Goal: Task Accomplishment & Management: Complete application form

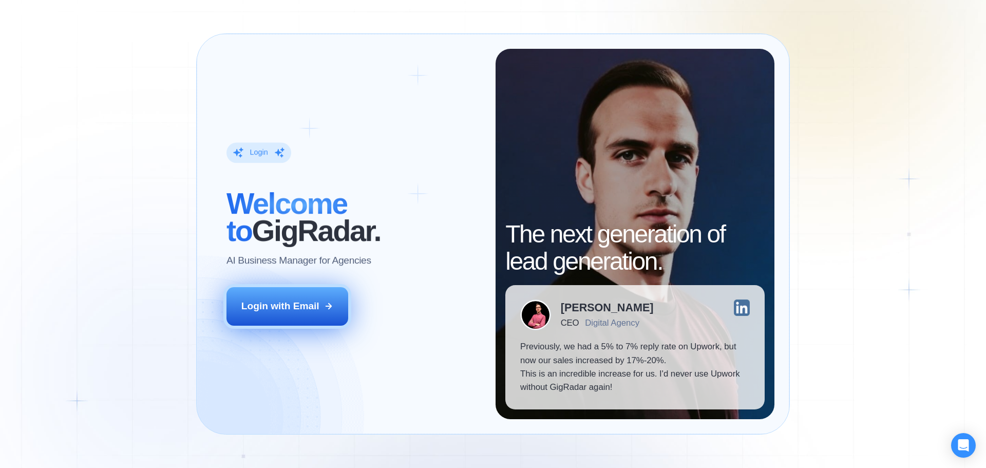
click at [282, 306] on div "Login with Email" at bounding box center [280, 305] width 78 height 13
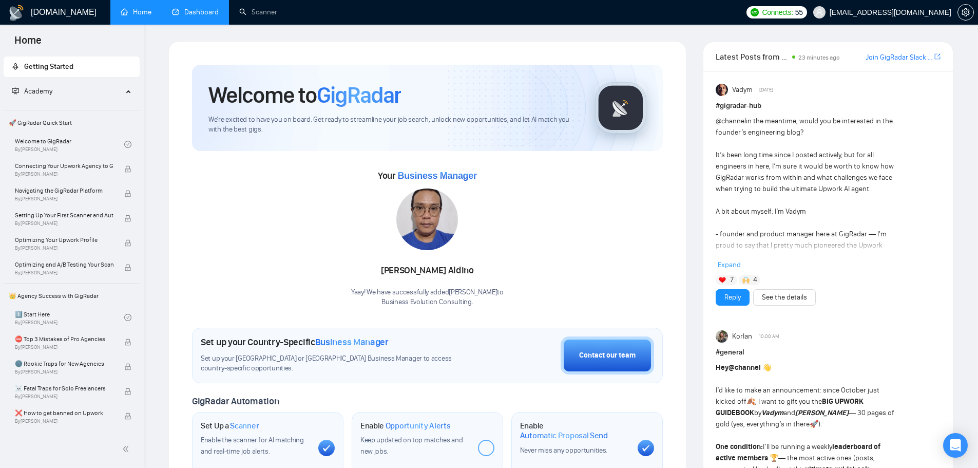
click at [201, 16] on link "Dashboard" at bounding box center [195, 12] width 47 height 9
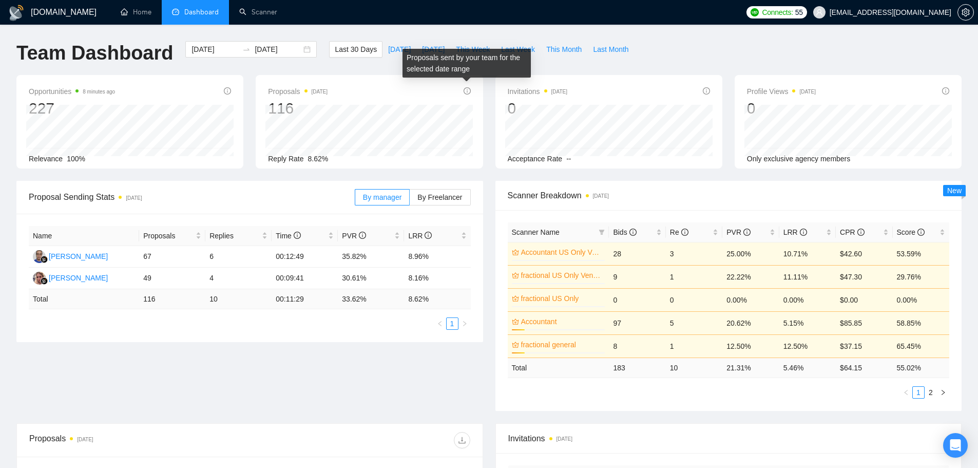
click at [467, 89] on icon "info-circle" at bounding box center [467, 91] width 1 height 4
click at [605, 47] on span "Last Month" at bounding box center [610, 49] width 35 height 11
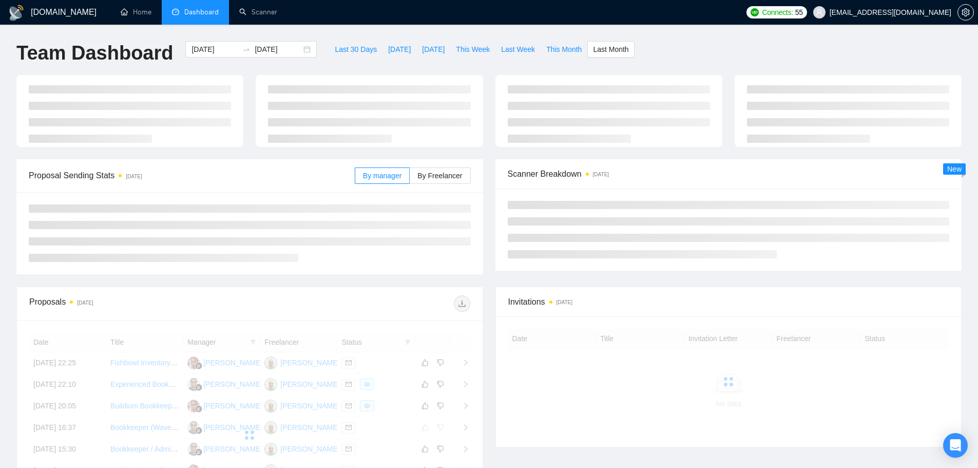
type input "[DATE]"
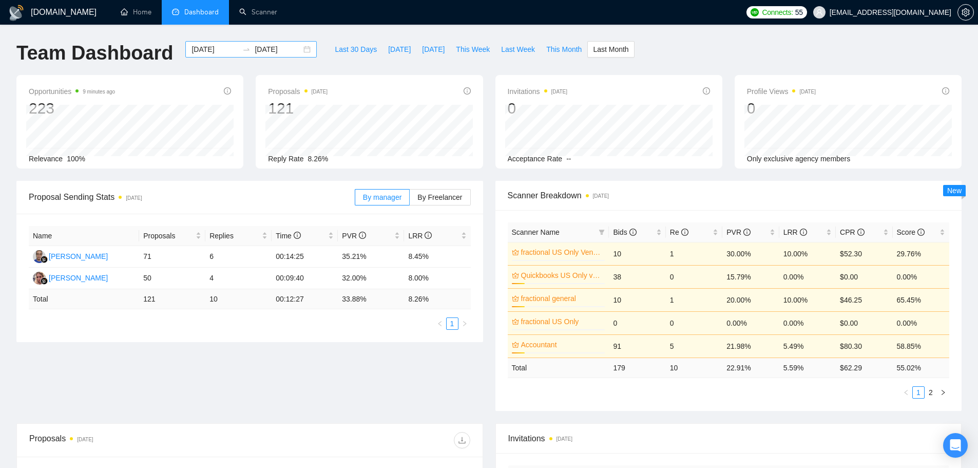
click at [296, 50] on div "[DATE] [DATE]" at bounding box center [250, 49] width 131 height 16
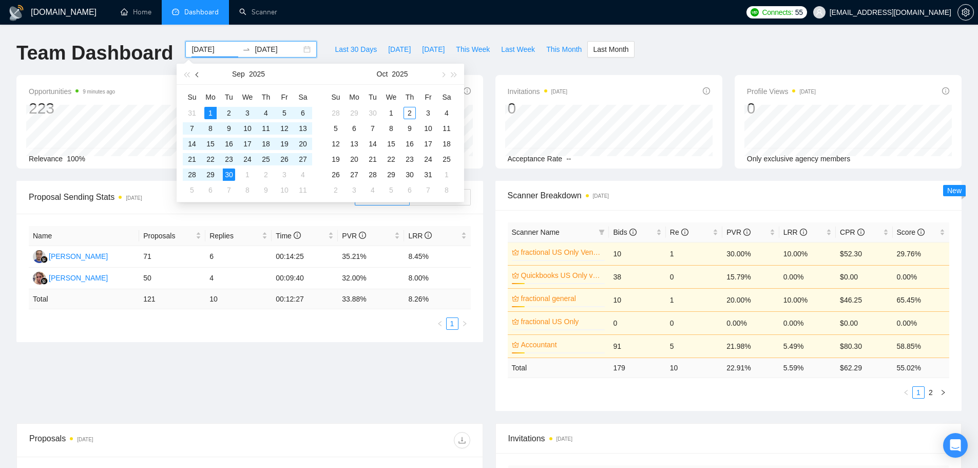
click at [195, 75] on button "button" at bounding box center [197, 74] width 11 height 21
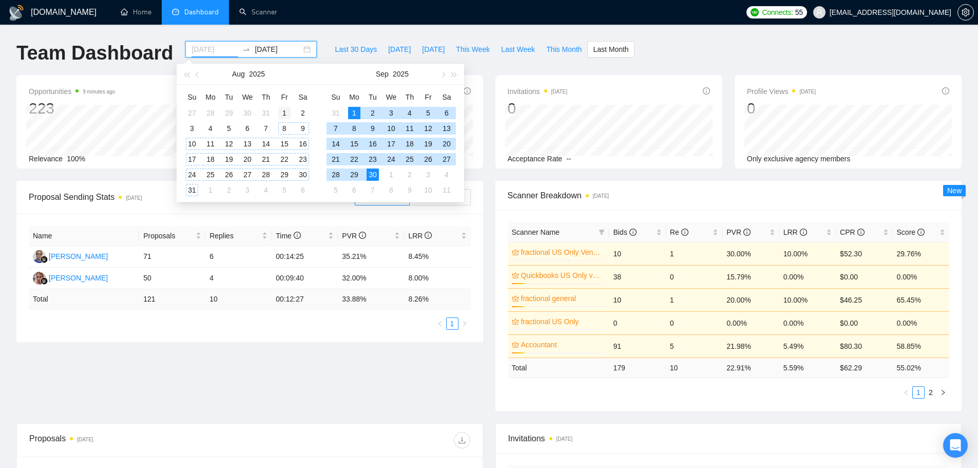
type input "2025-08-01"
click at [285, 113] on div "1" at bounding box center [284, 113] width 12 height 12
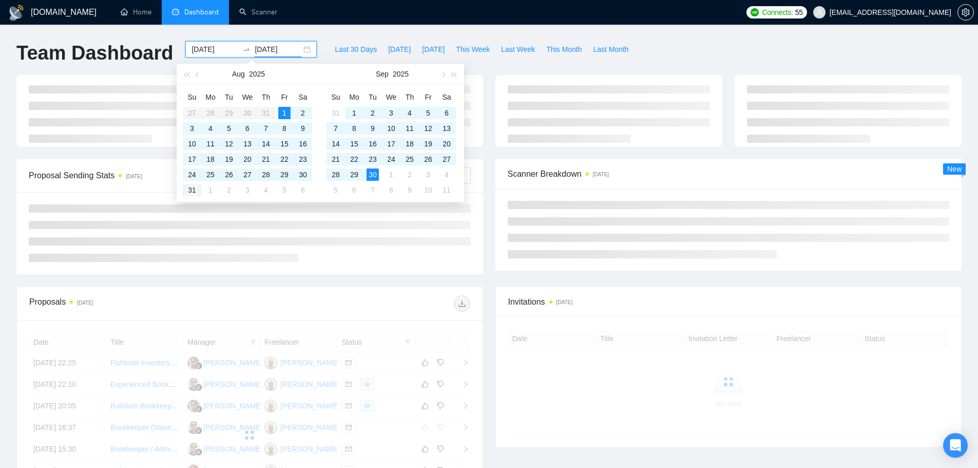
type input "2025-08-31"
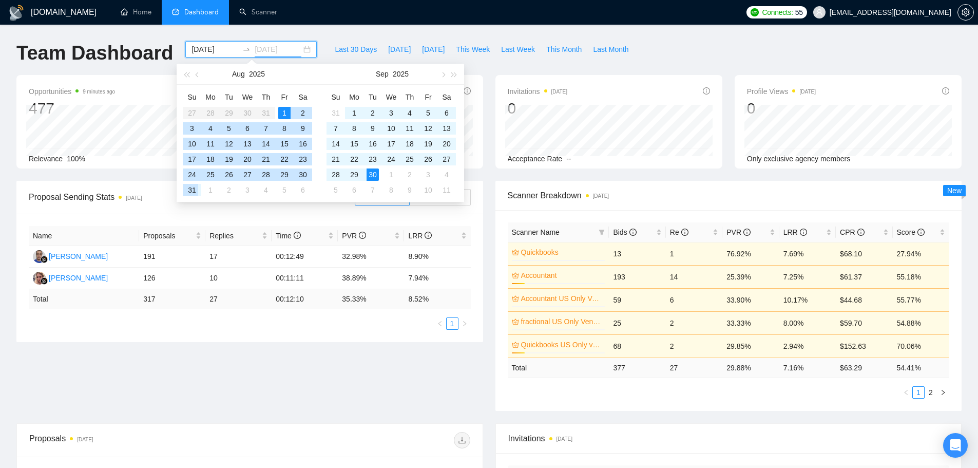
click at [197, 189] on div "31" at bounding box center [192, 190] width 12 height 12
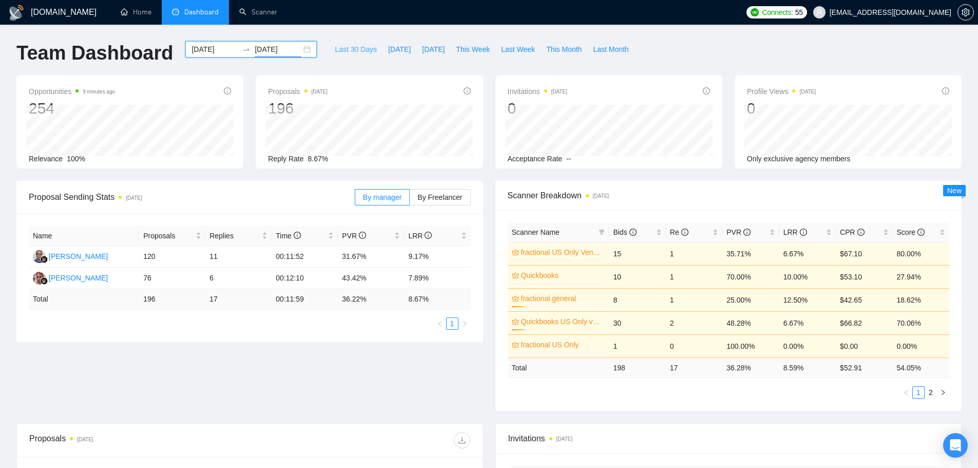
click at [344, 48] on span "Last 30 Days" at bounding box center [356, 49] width 42 height 11
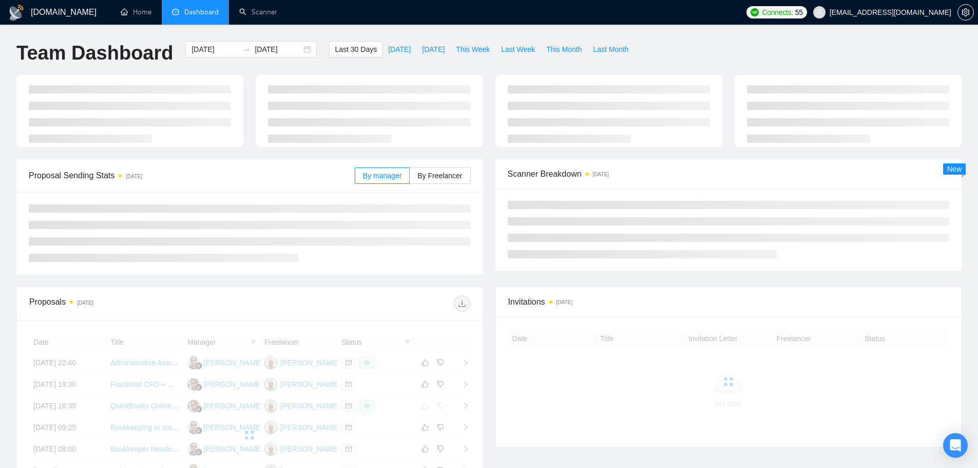
type input "2025-09-02"
type input "2025-10-02"
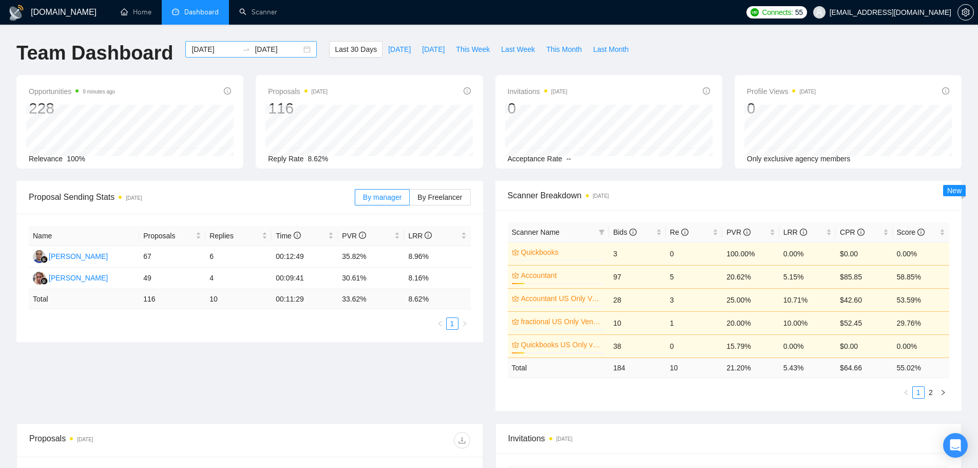
click at [297, 50] on div "2025-09-02 2025-10-02" at bounding box center [250, 49] width 131 height 16
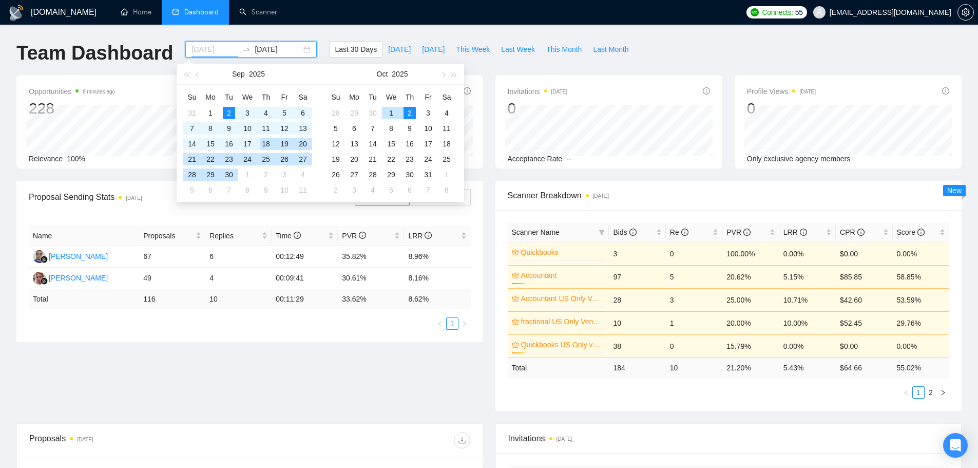
click at [270, 144] on div "18" at bounding box center [266, 144] width 12 height 12
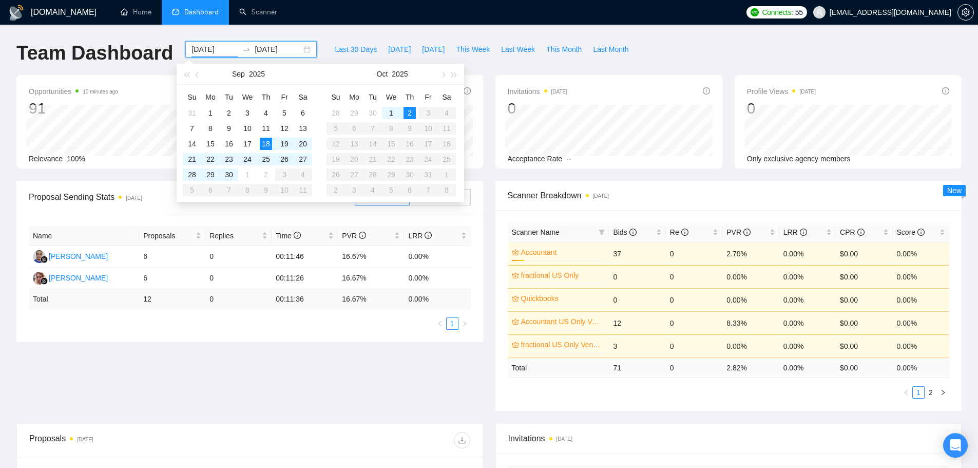
click at [222, 48] on input "2025-09-18" at bounding box center [215, 49] width 47 height 11
click at [197, 75] on span "button" at bounding box center [198, 74] width 5 height 5
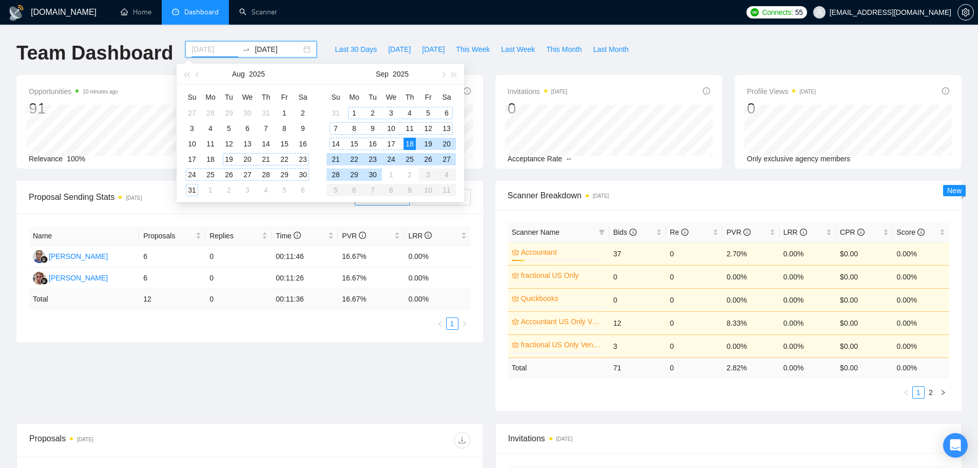
click at [228, 160] on div "19" at bounding box center [229, 159] width 12 height 12
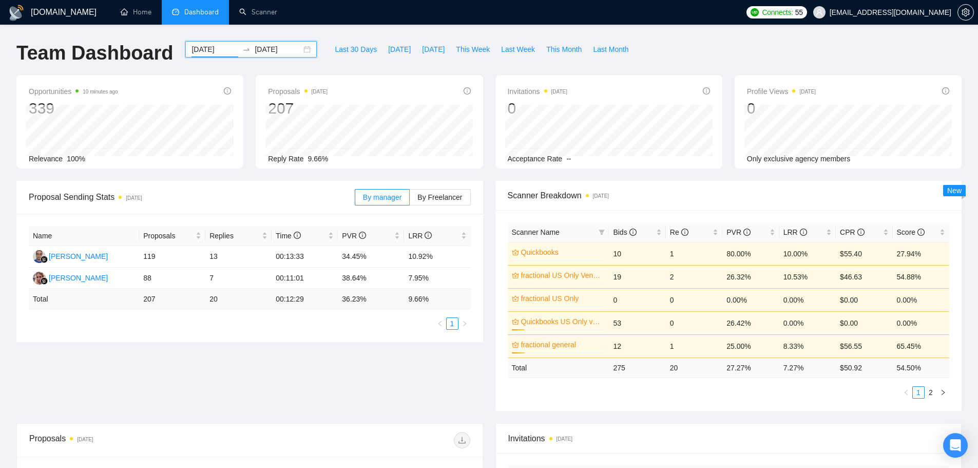
click at [296, 48] on div "2025-08-19 2025-10-02" at bounding box center [250, 49] width 131 height 16
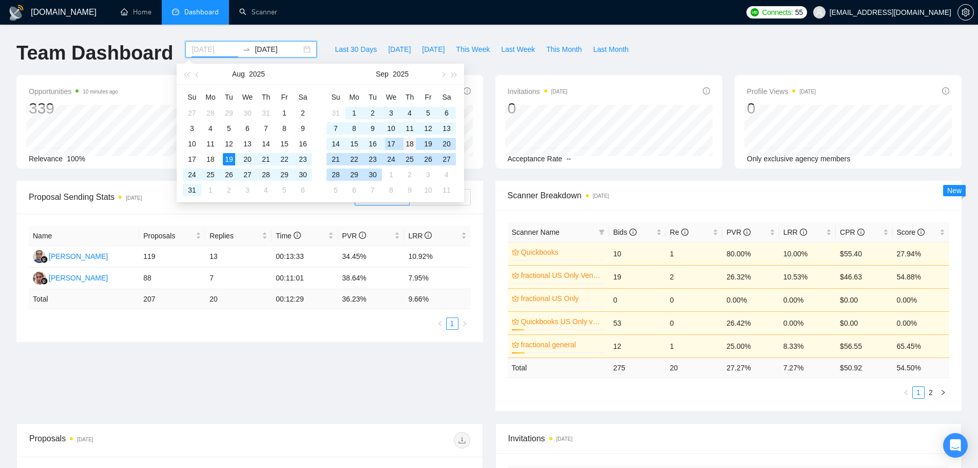
type input "2025-09-18"
click at [411, 143] on div "18" at bounding box center [410, 144] width 12 height 12
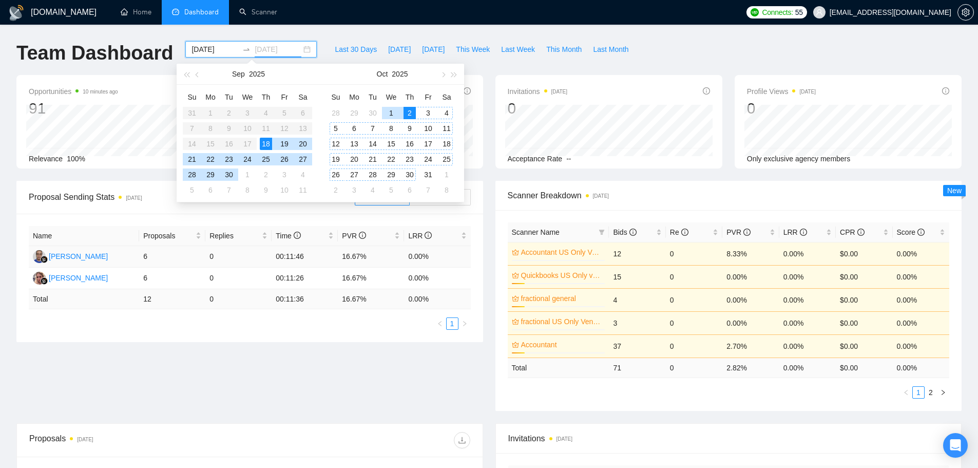
type input "2025-10-02"
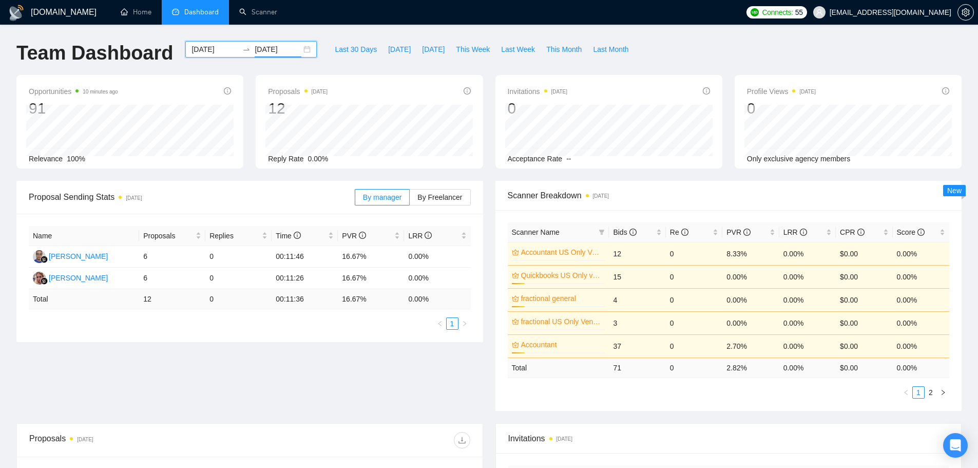
click at [325, 345] on div "Proposal Sending Stats 14 days ago By manager By Freelancer Name Proposals Repl…" at bounding box center [489, 302] width 958 height 242
click at [217, 50] on input "2025-09-18" at bounding box center [215, 49] width 47 height 11
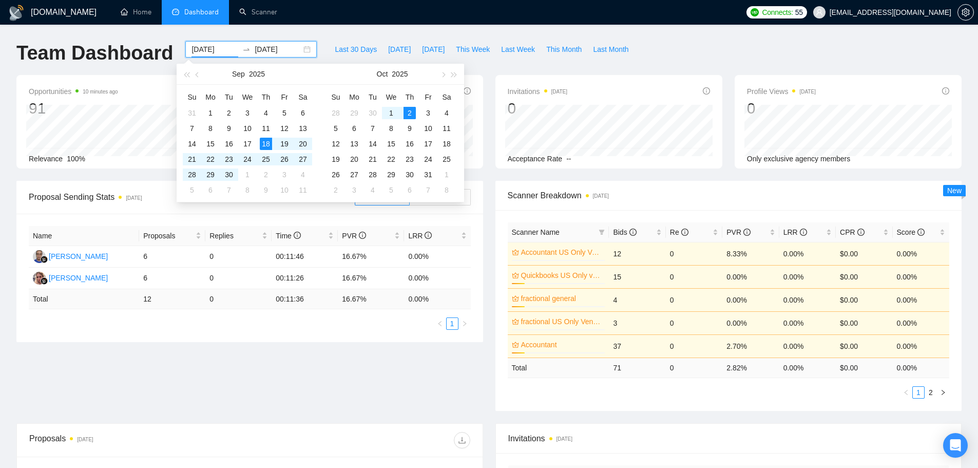
click at [302, 46] on div "2025-09-18 2025-10-02" at bounding box center [250, 49] width 131 height 16
click at [200, 72] on button "button" at bounding box center [197, 74] width 11 height 21
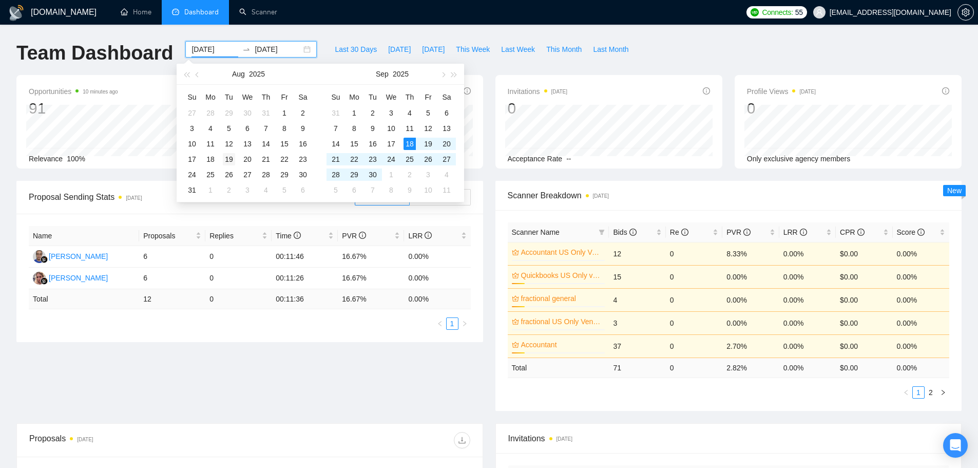
type input "2025-08-19"
click at [227, 160] on div "19" at bounding box center [229, 159] width 12 height 12
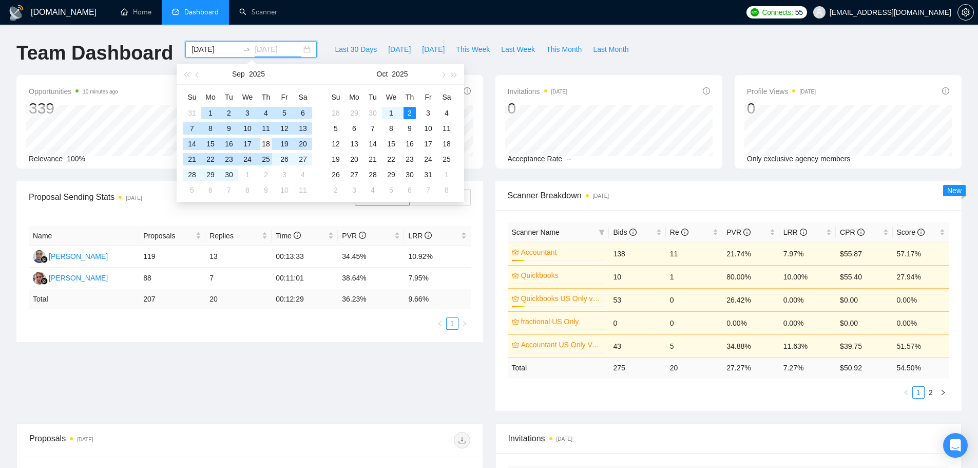
type input "2025-09-18"
click at [266, 146] on div "18" at bounding box center [266, 144] width 12 height 12
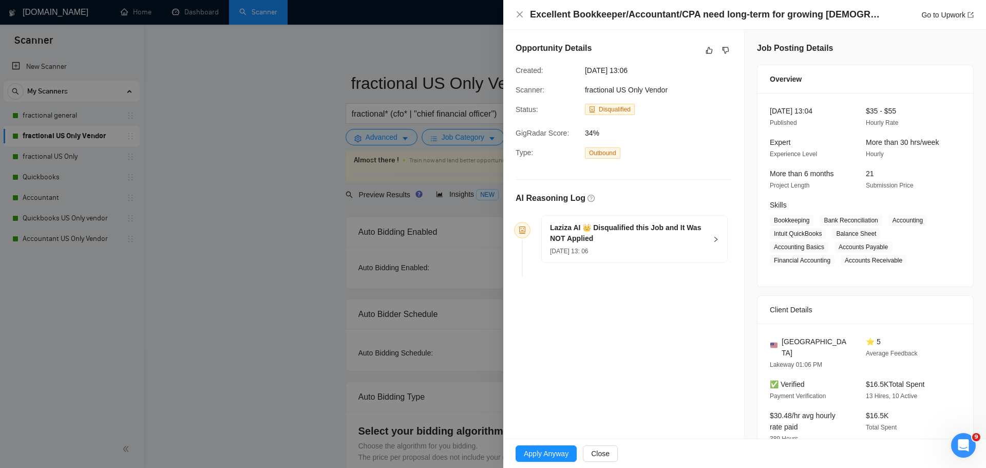
click at [630, 246] on div "[DATE] 13: 06" at bounding box center [628, 250] width 157 height 11
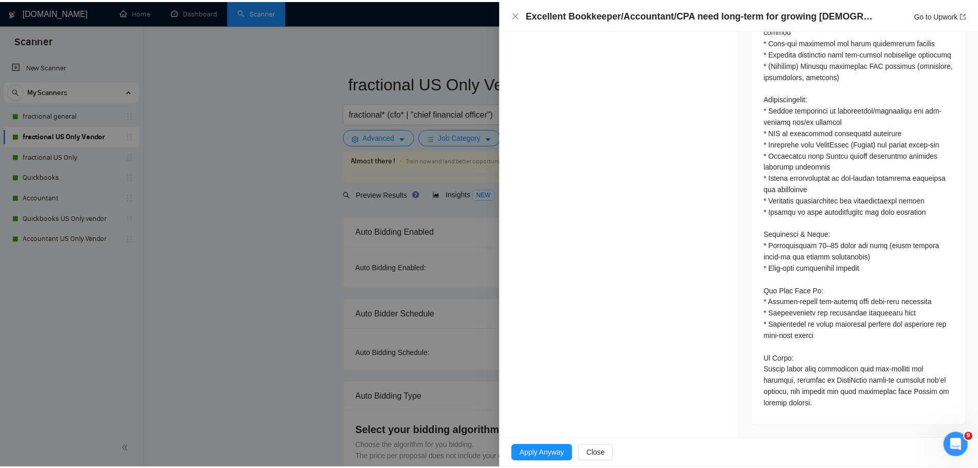
scroll to position [723, 0]
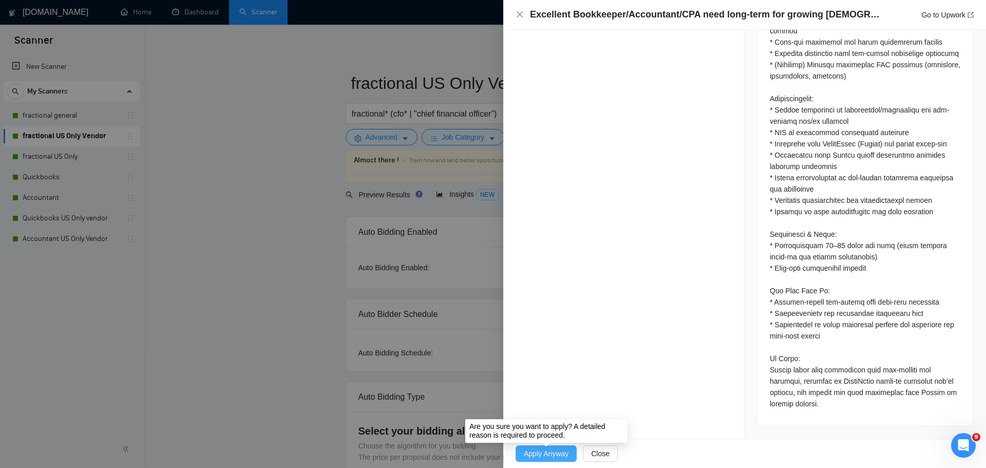
click at [564, 453] on span "Apply Anyway" at bounding box center [546, 453] width 45 height 11
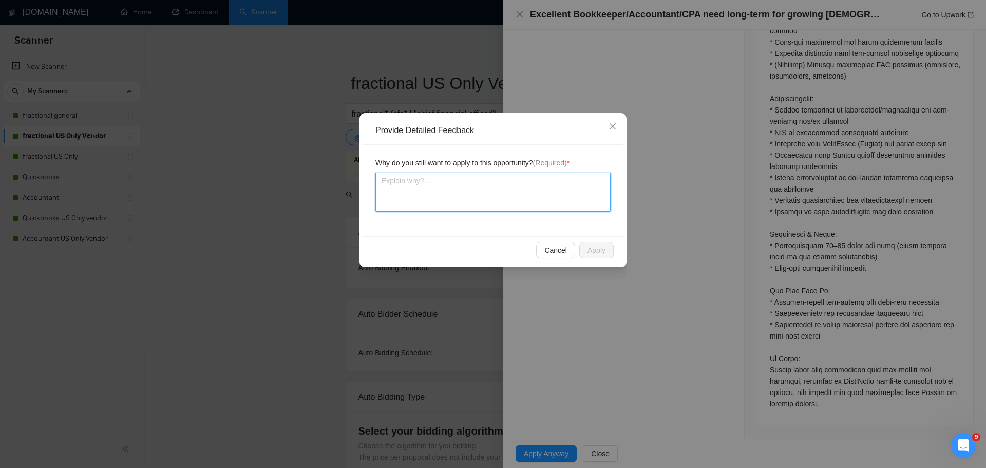
click at [508, 188] on textarea at bounding box center [492, 192] width 235 height 39
type textarea "I"
type textarea "I h"
type textarea "I ha"
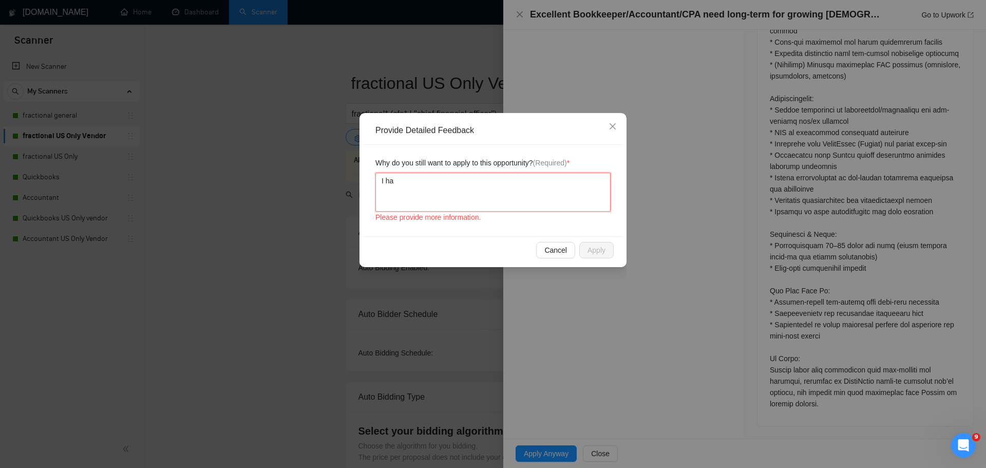
type textarea "I hav"
type textarea "I have"
type textarea "I have w"
type textarea "I have wo"
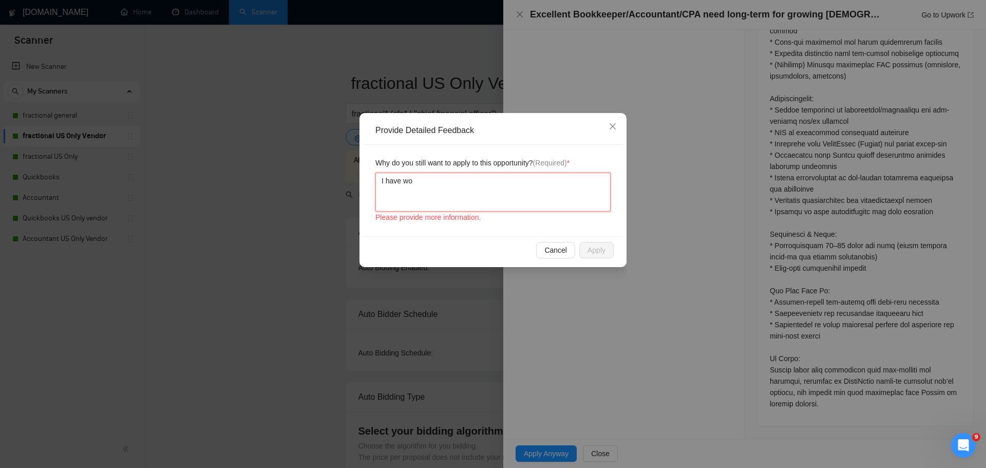
type textarea "I have wor"
type textarea "I have work"
type textarea "I have worke"
type textarea "I have worked"
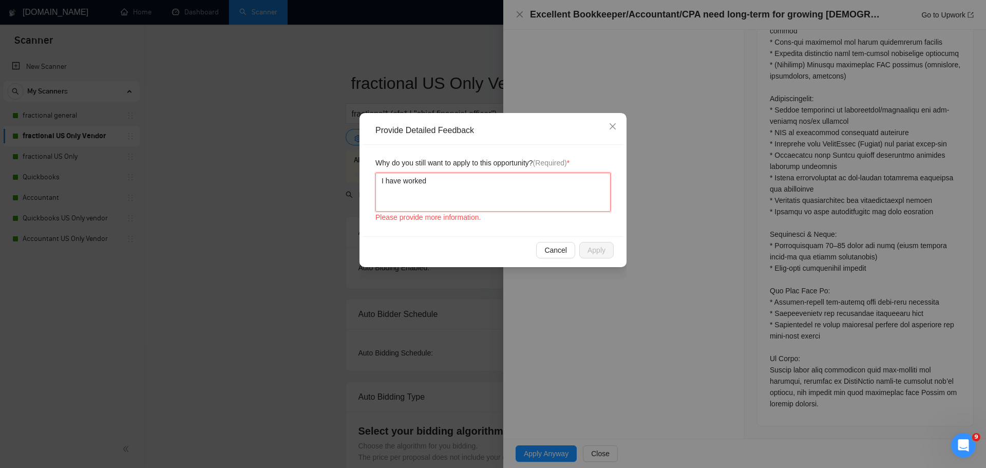
type textarea "I have worked w"
type textarea "I have worked wi"
type textarea "I have worked wit"
type textarea "I have worked with"
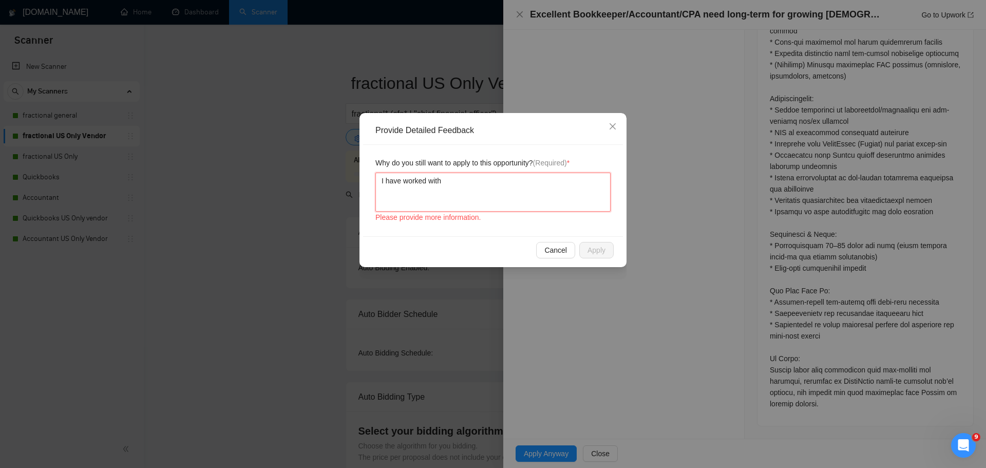
type textarea "I have worked with n"
type textarea "I have worked with no"
type textarea "I have worked with non"
type textarea "I have worked with non-"
type textarea "I have worked with non-p"
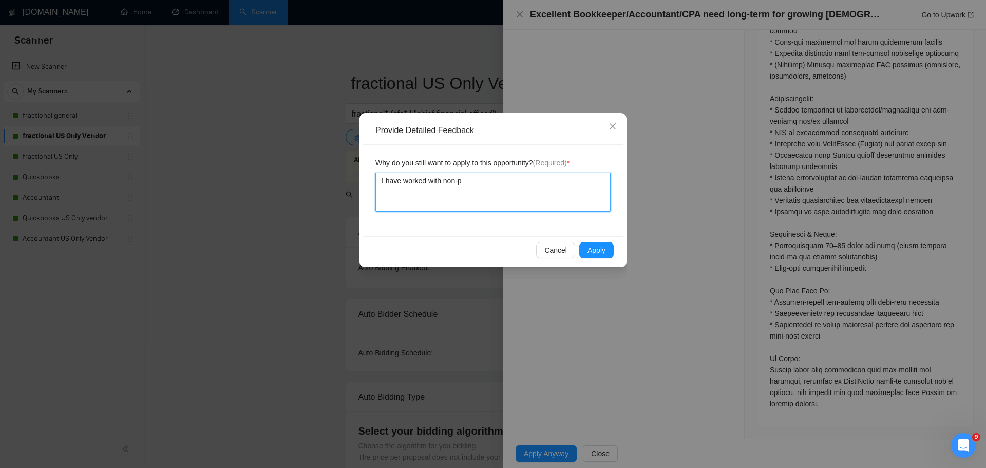
type textarea "I have worked with non-pr"
type textarea "I have worked with non-pro"
type textarea "I have worked with non-prof"
type textarea "I have worked with non-profi"
type textarea "I have worked with non-profit"
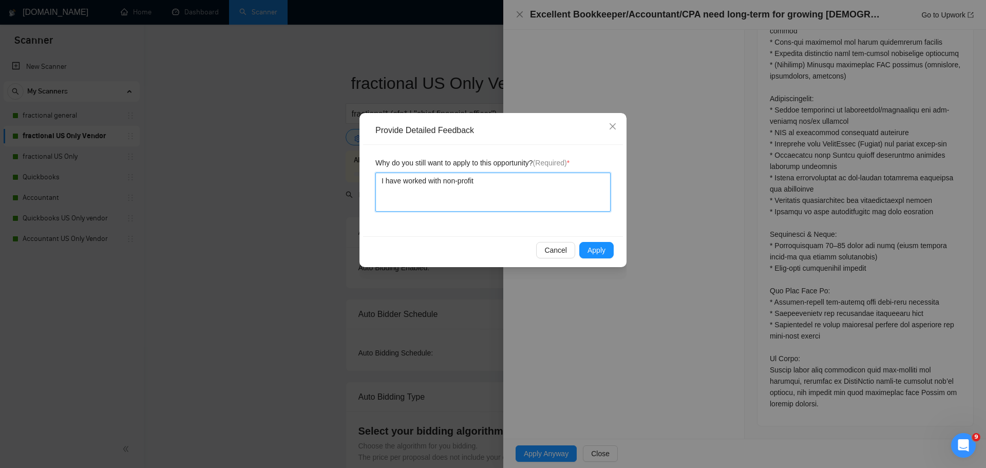
type textarea "I have worked with non-profits"
type textarea "I have worked with non-profits i"
type textarea "I have worked with non-profits in"
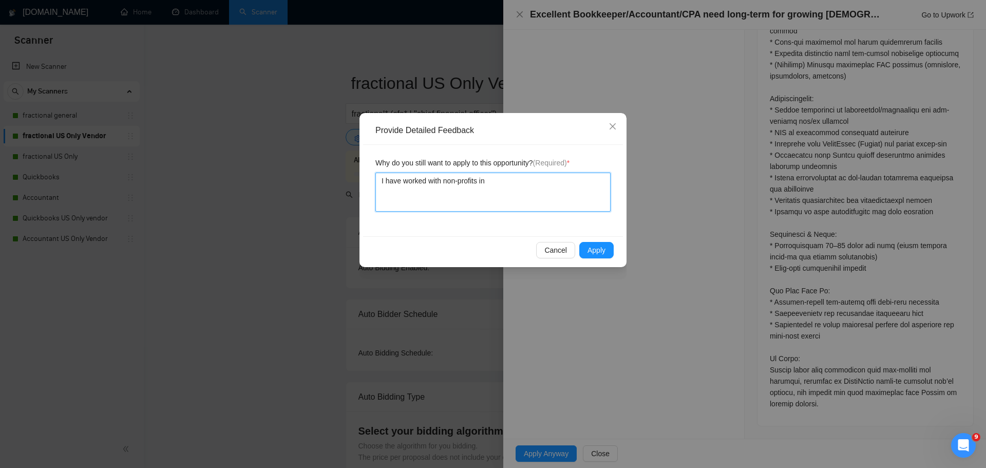
type textarea "I have worked with non-profits in t"
type textarea "I have worked with non-profits in th"
type textarea "I have worked with non-profits in the"
type textarea "I have worked with non-profits in the p"
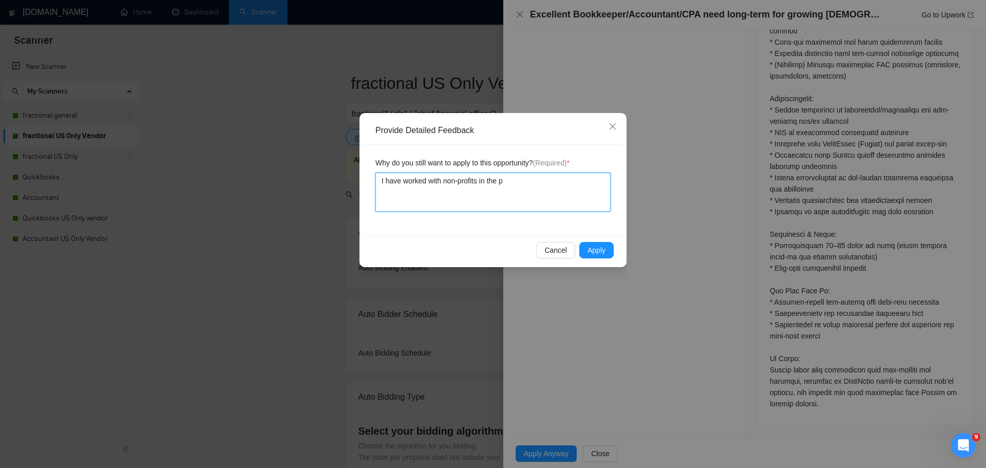
type textarea "I have worked with non-profits in the [GEOGRAPHIC_DATA]"
type textarea "I have worked with non-profits in the pas"
type textarea "I have worked with non-profits in the past"
click at [585, 249] on button "Apply" at bounding box center [596, 250] width 34 height 16
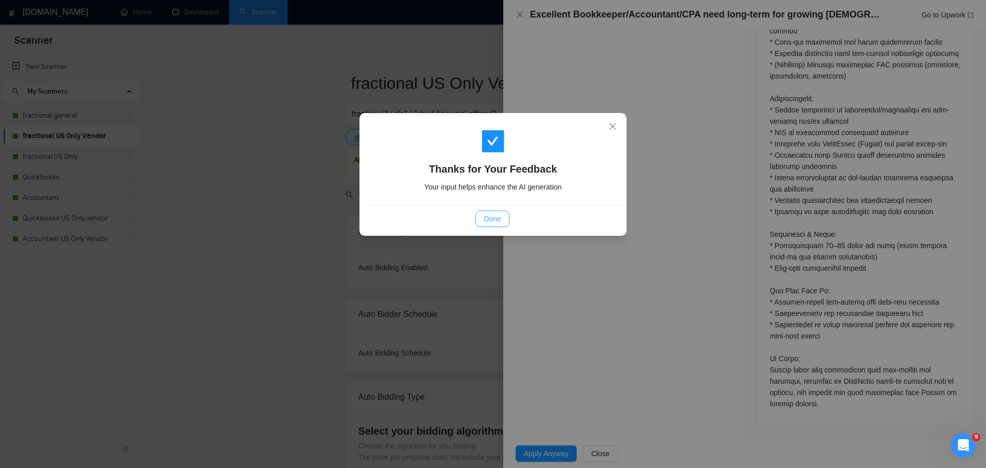
click at [499, 218] on span "Done" at bounding box center [492, 218] width 17 height 11
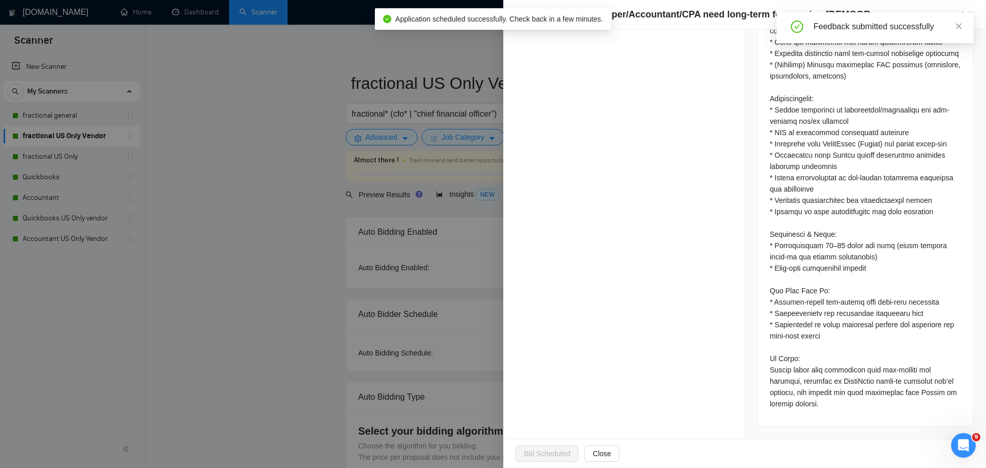
click at [225, 132] on div at bounding box center [493, 234] width 986 height 468
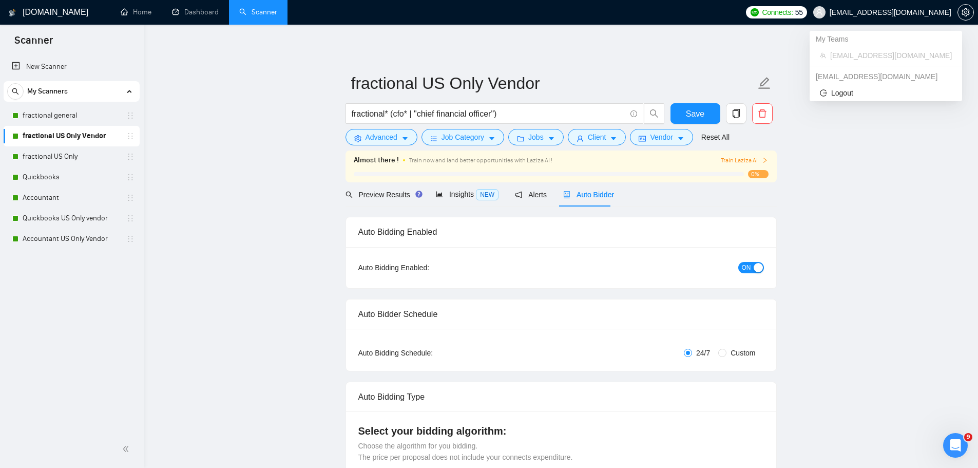
click at [929, 12] on span "[EMAIL_ADDRESS][DOMAIN_NAME]" at bounding box center [891, 12] width 122 height 0
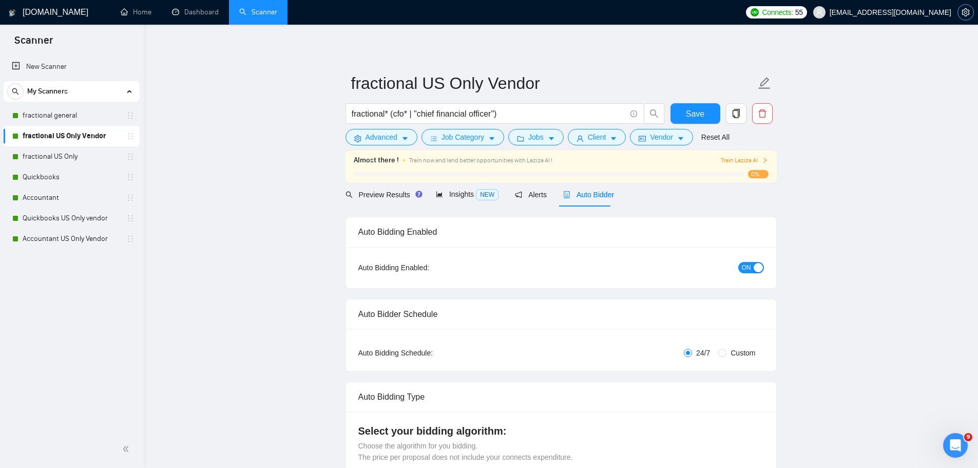
click at [965, 6] on button "button" at bounding box center [966, 12] width 16 height 16
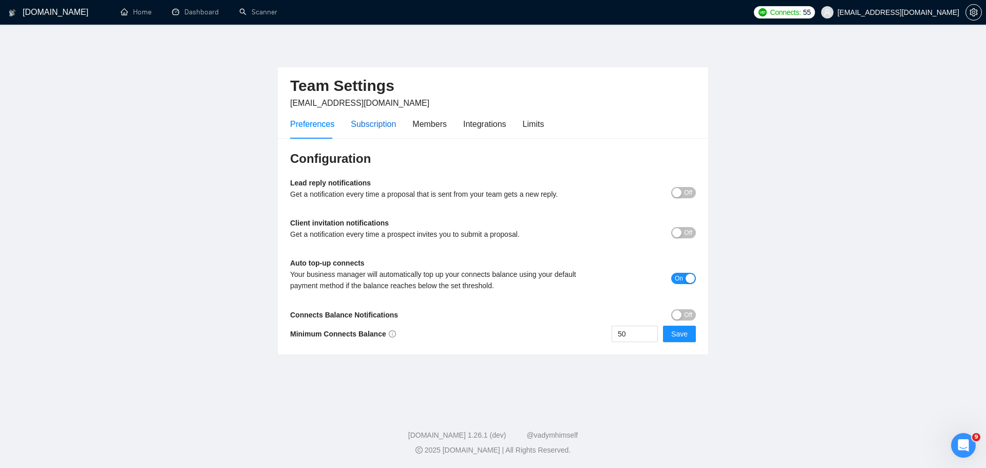
click at [369, 123] on div "Subscription" at bounding box center [373, 124] width 45 height 13
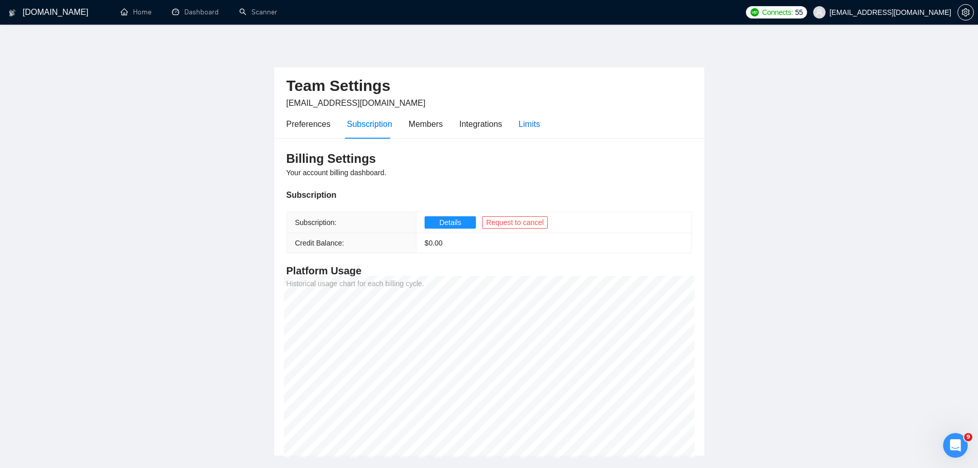
click at [524, 125] on div "Limits" at bounding box center [530, 124] width 22 height 13
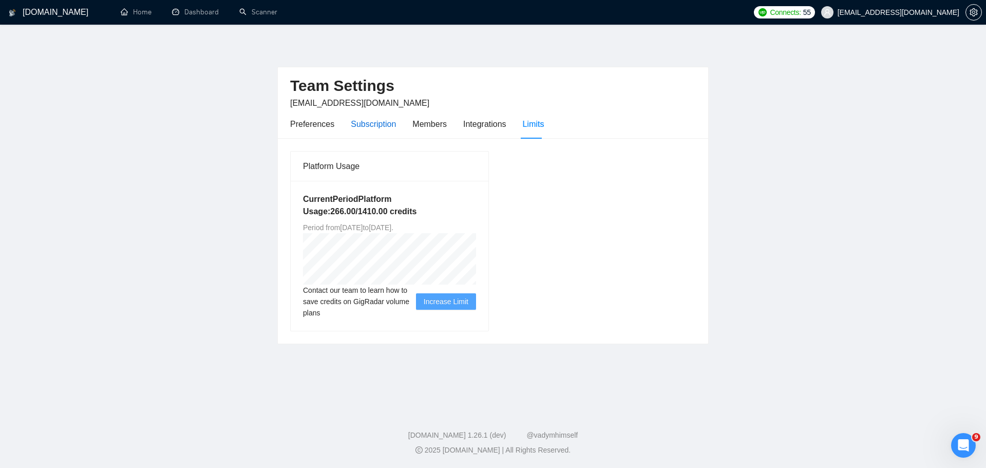
click at [367, 127] on div "Subscription" at bounding box center [373, 124] width 45 height 13
